Goal: Information Seeking & Learning: Learn about a topic

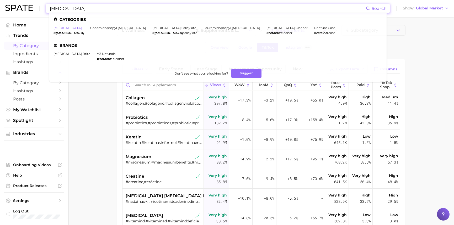
type input "[MEDICAL_DATA]"
click at [60, 29] on link "[MEDICAL_DATA]" at bounding box center [67, 28] width 28 height 4
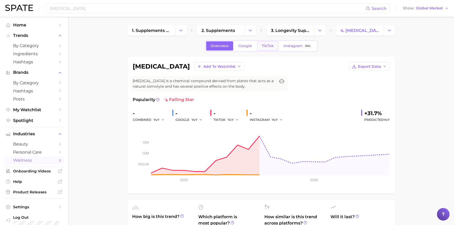
click at [271, 44] on span "TikTok" at bounding box center [268, 46] width 12 height 4
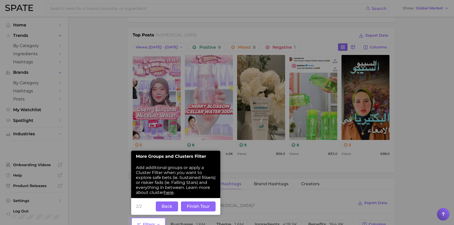
drag, startPoint x: 167, startPoint y: 207, endPoint x: 171, endPoint y: 206, distance: 3.9
click at [167, 207] on button "Back" at bounding box center [167, 207] width 22 height 10
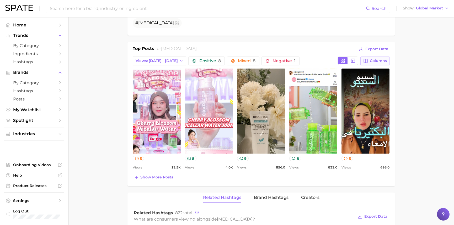
scroll to position [218, 0]
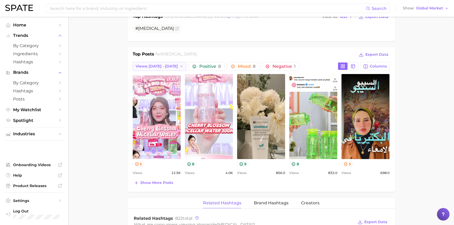
click at [179, 65] on icon "button" at bounding box center [181, 66] width 4 height 4
click at [144, 91] on button "Total Views" at bounding box center [162, 94] width 58 height 9
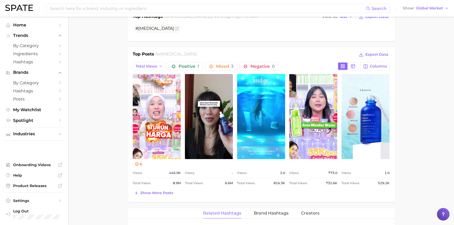
scroll to position [0, 0]
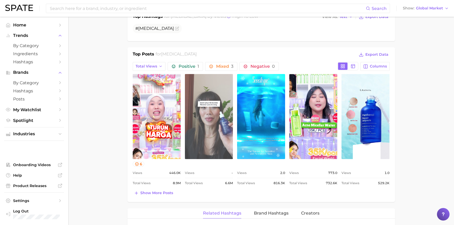
click at [206, 148] on link "view post on TikTok" at bounding box center [209, 116] width 48 height 85
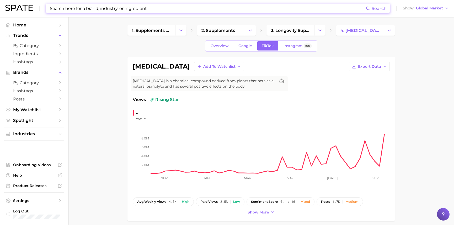
click at [136, 9] on input at bounding box center [207, 8] width 316 height 9
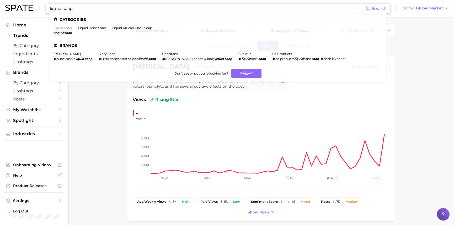
type input "liquid soap"
click at [56, 28] on link "liquid soap" at bounding box center [62, 28] width 18 height 4
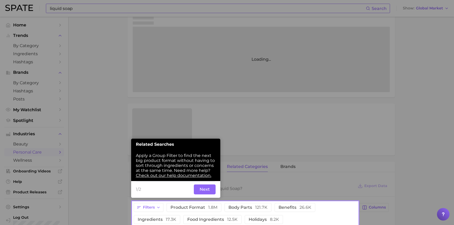
scroll to position [96, 0]
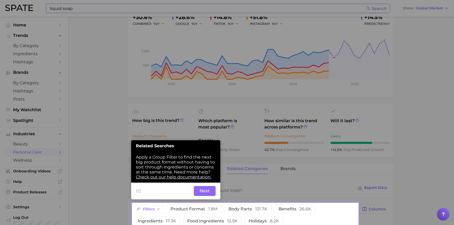
click at [202, 189] on button "Next" at bounding box center [205, 191] width 22 height 10
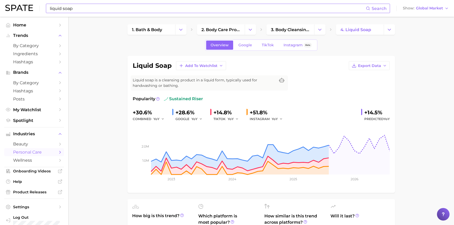
scroll to position [0, 0]
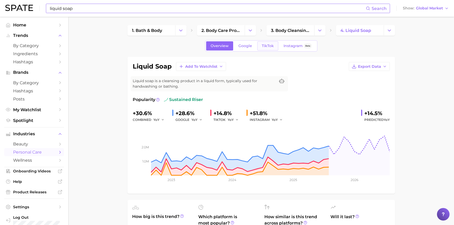
click at [272, 45] on span "TikTok" at bounding box center [268, 46] width 12 height 4
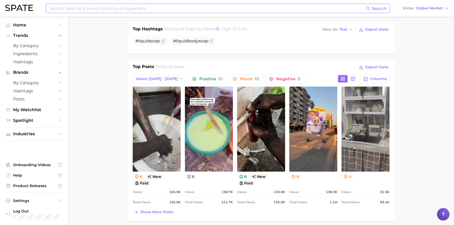
scroll to position [207, 0]
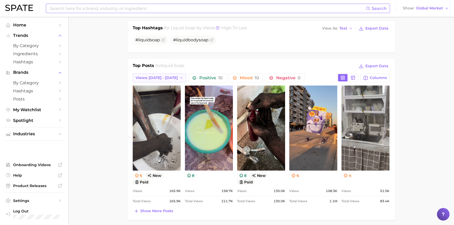
click at [174, 77] on button "Views: [DATE] - [DATE]" at bounding box center [160, 78] width 54 height 9
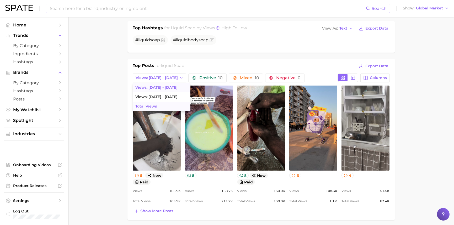
click at [159, 108] on button "Total Views" at bounding box center [162, 106] width 58 height 9
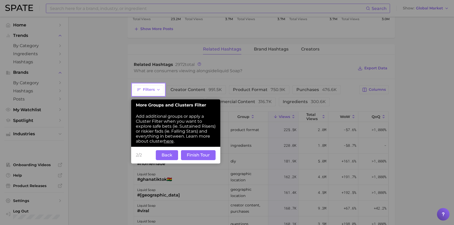
scroll to position [424, 0]
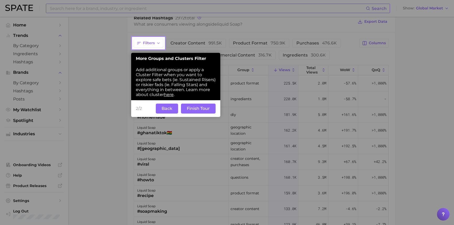
click at [169, 109] on button "Back" at bounding box center [167, 109] width 22 height 10
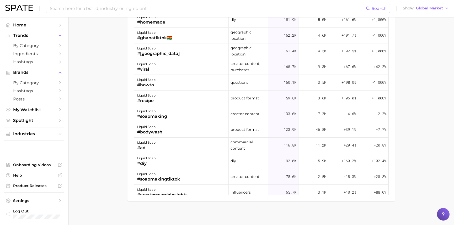
scroll to position [521, 0]
